Goal: Task Accomplishment & Management: Use online tool/utility

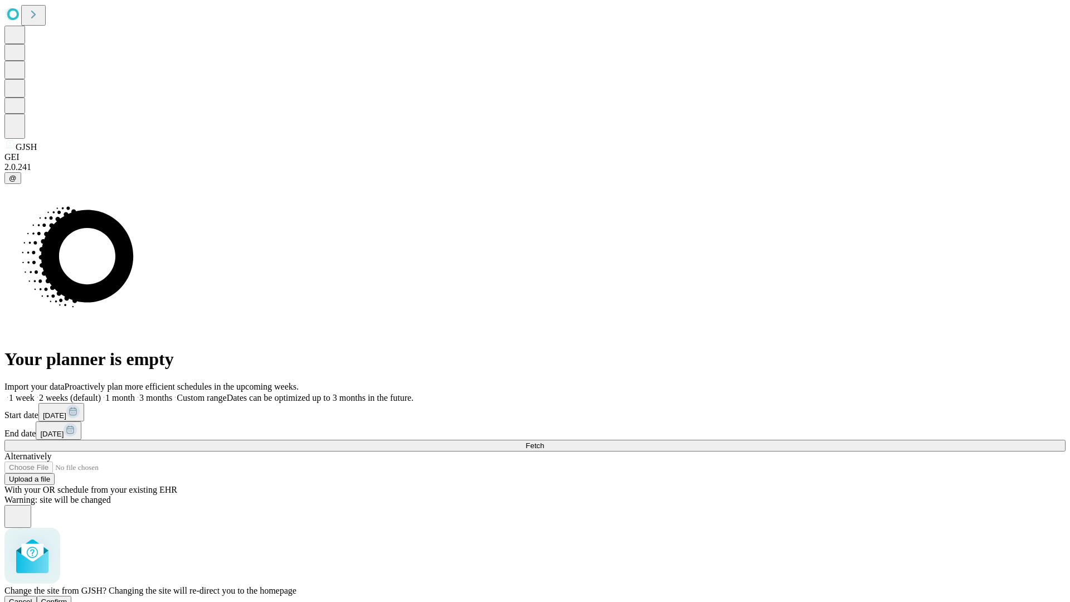
click at [67, 598] on span "Confirm" at bounding box center [54, 602] width 26 height 8
click at [35, 393] on label "1 week" at bounding box center [19, 397] width 30 height 9
click at [544, 441] on span "Fetch" at bounding box center [535, 445] width 18 height 8
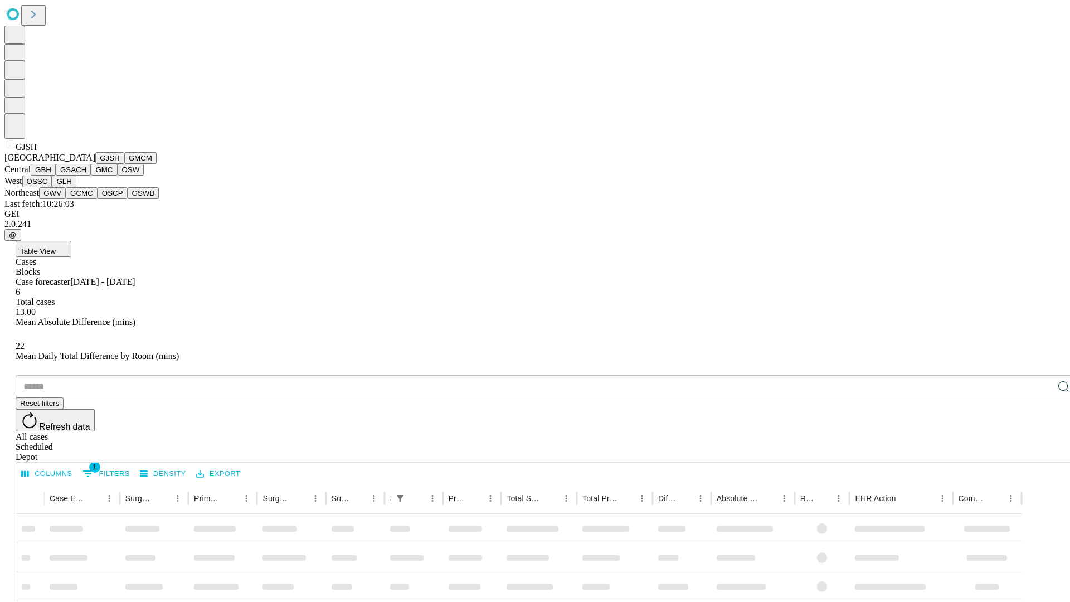
click at [124, 164] on button "GMCM" at bounding box center [140, 158] width 32 height 12
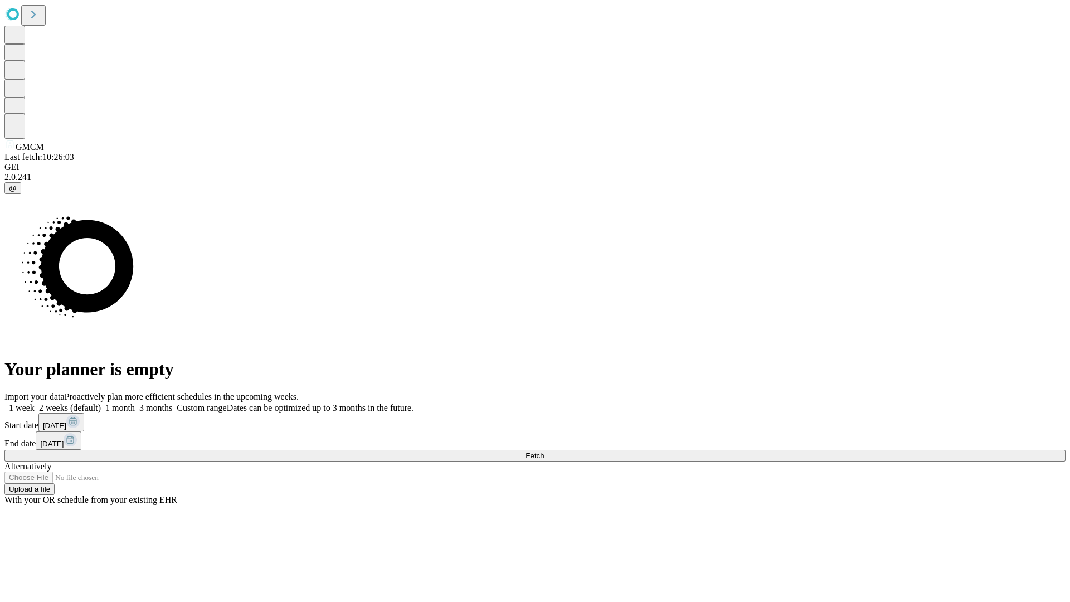
click at [544, 451] on span "Fetch" at bounding box center [535, 455] width 18 height 8
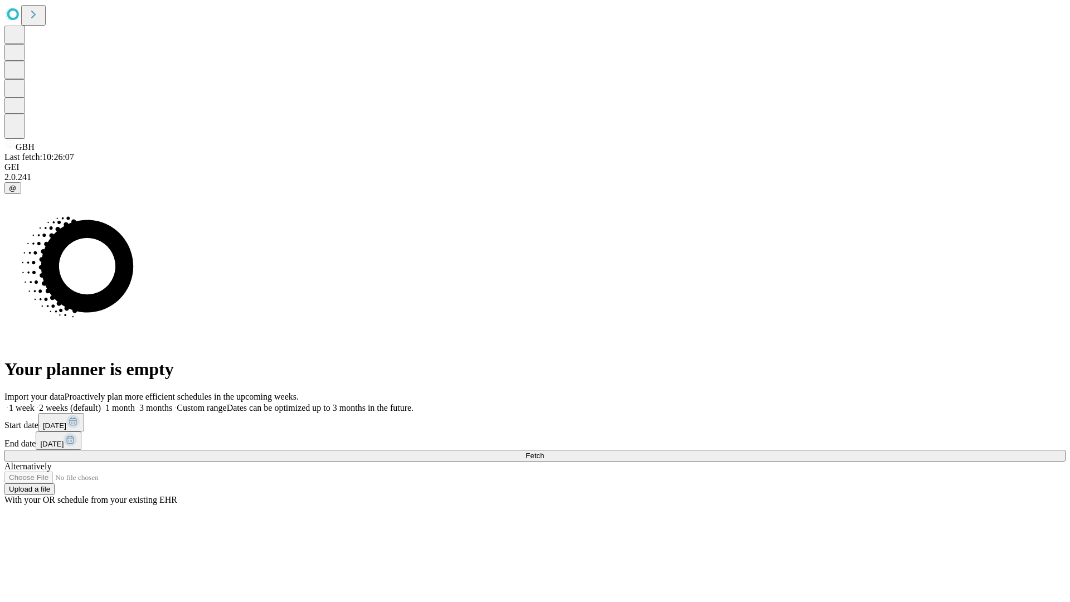
click at [544, 451] on span "Fetch" at bounding box center [535, 455] width 18 height 8
click at [35, 403] on label "1 week" at bounding box center [19, 407] width 30 height 9
click at [544, 451] on span "Fetch" at bounding box center [535, 455] width 18 height 8
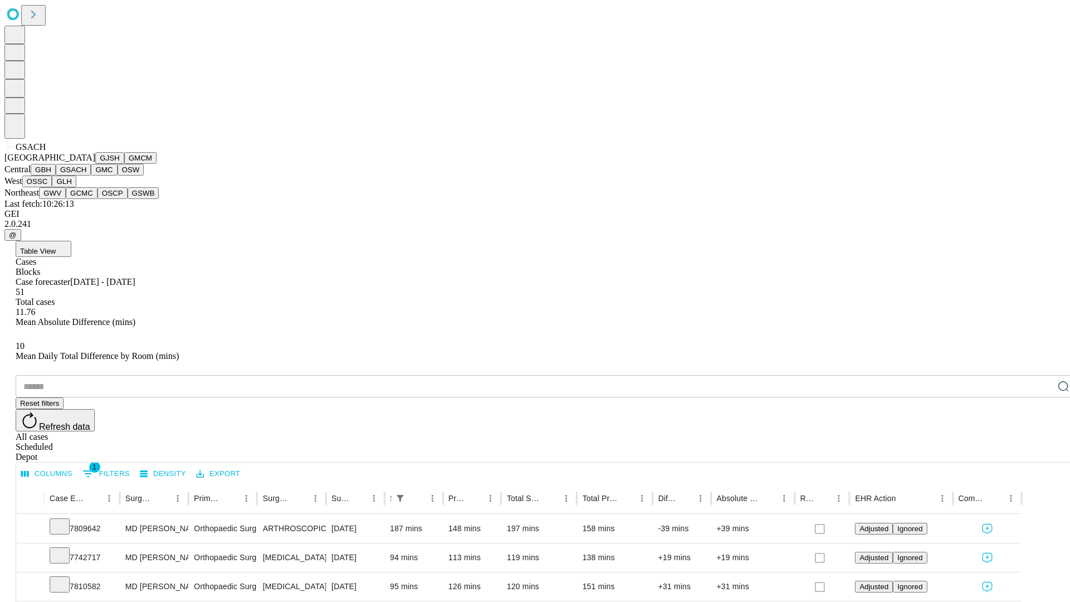
click at [91, 176] on button "GMC" at bounding box center [104, 170] width 26 height 12
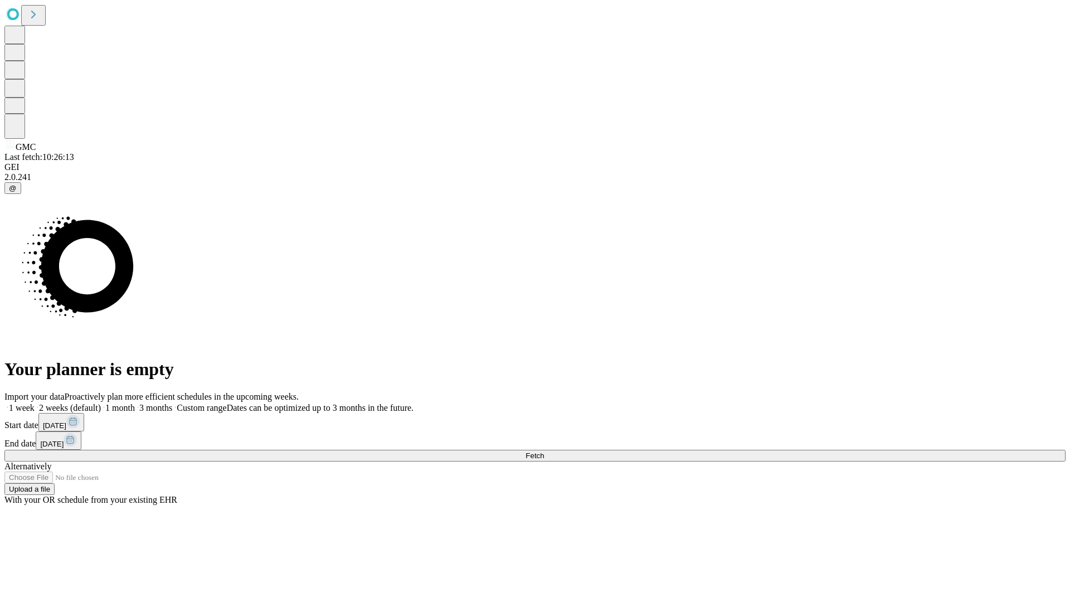
click at [35, 403] on label "1 week" at bounding box center [19, 407] width 30 height 9
click at [544, 451] on span "Fetch" at bounding box center [535, 455] width 18 height 8
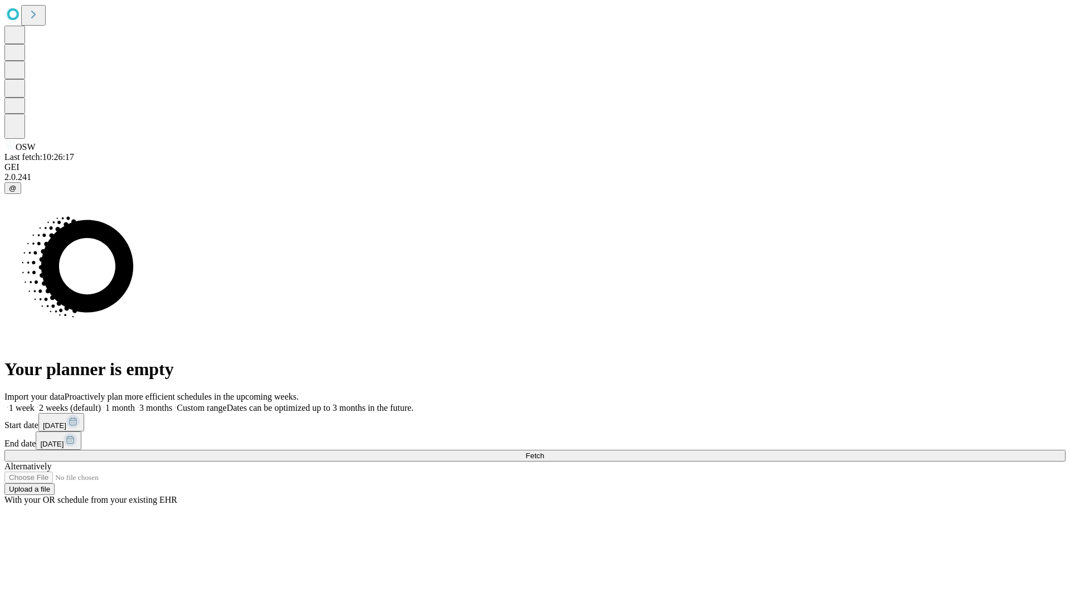
click at [544, 451] on span "Fetch" at bounding box center [535, 455] width 18 height 8
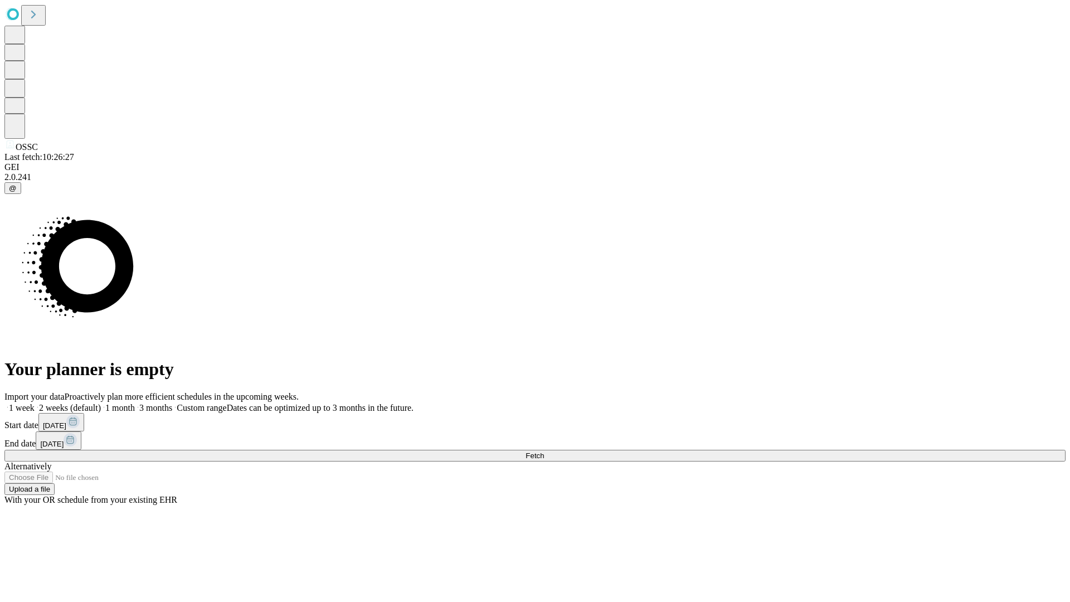
click at [544, 451] on span "Fetch" at bounding box center [535, 455] width 18 height 8
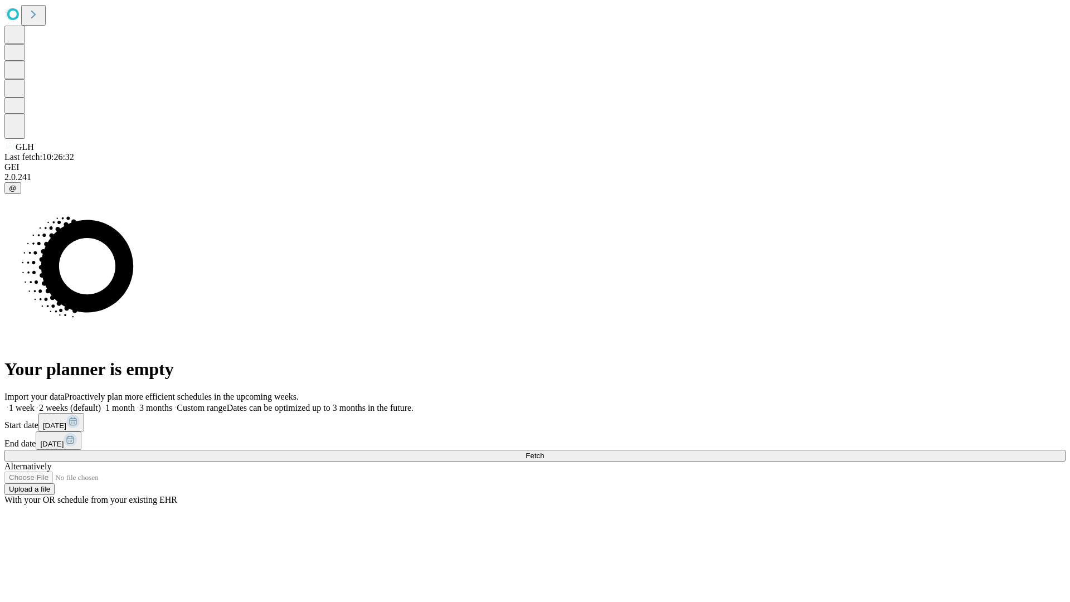
click at [35, 403] on label "1 week" at bounding box center [19, 407] width 30 height 9
click at [544, 451] on span "Fetch" at bounding box center [535, 455] width 18 height 8
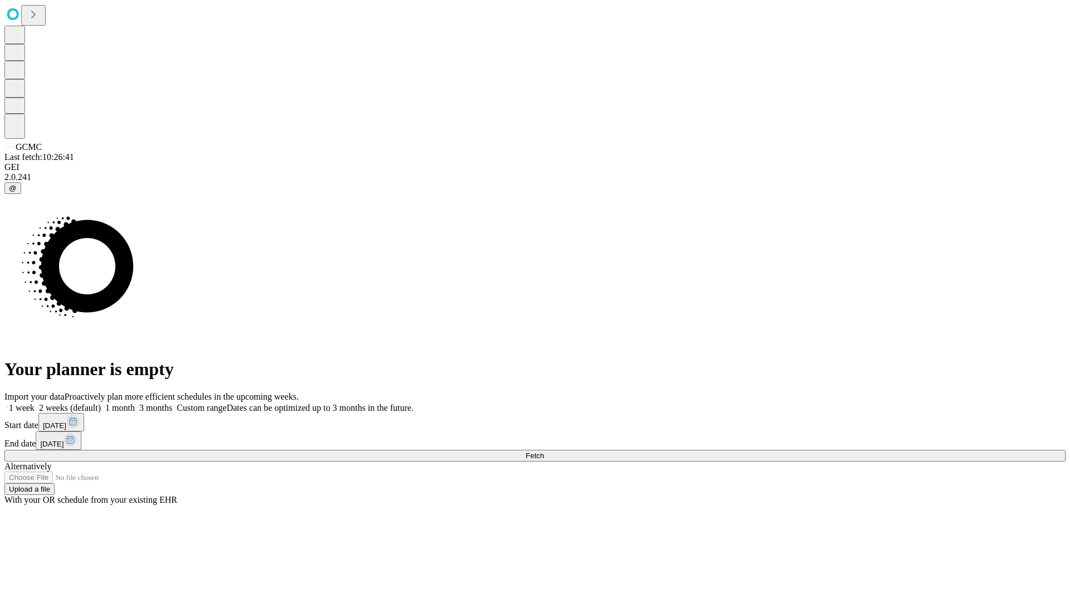
click at [35, 403] on label "1 week" at bounding box center [19, 407] width 30 height 9
click at [544, 451] on span "Fetch" at bounding box center [535, 455] width 18 height 8
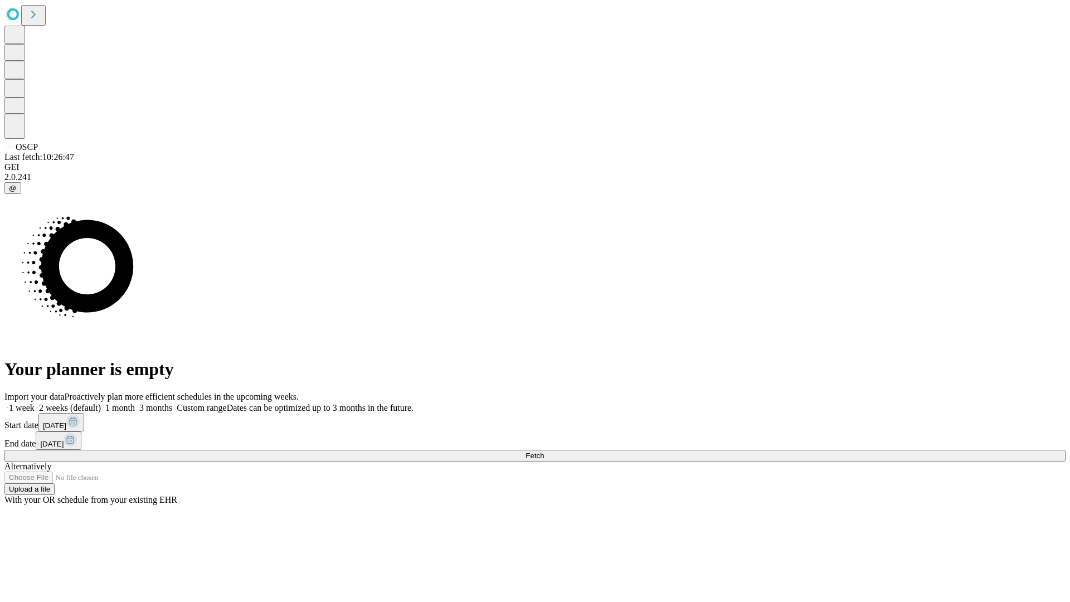
click at [544, 451] on span "Fetch" at bounding box center [535, 455] width 18 height 8
